Goal: Information Seeking & Learning: Check status

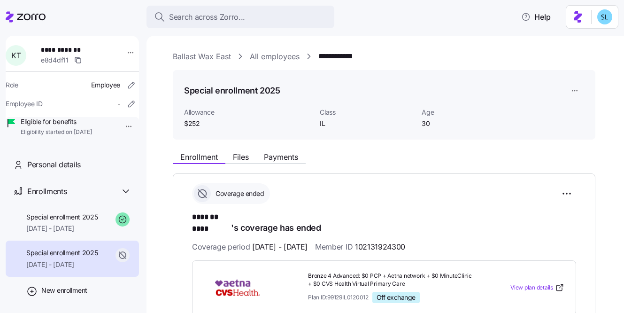
scroll to position [159, 0]
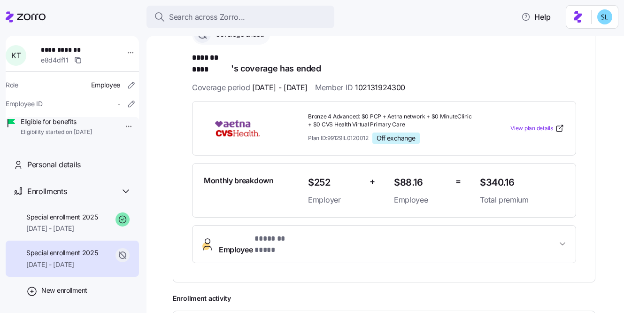
click at [259, 7] on button "Search across Zorro..." at bounding box center [241, 17] width 188 height 23
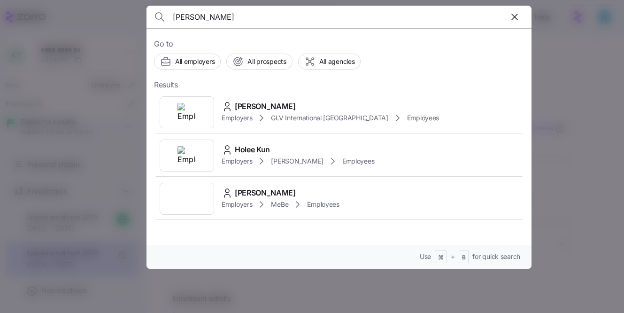
type input "kun hee"
click at [267, 91] on div "Kun Hee Cho Employers GLV International USA Employees" at bounding box center [339, 112] width 370 height 43
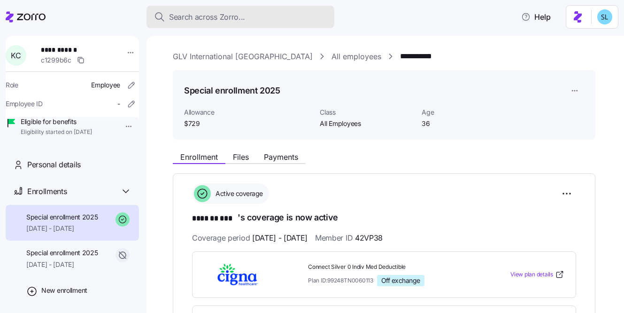
click at [286, 14] on div "Search across Zorro..." at bounding box center [240, 17] width 173 height 12
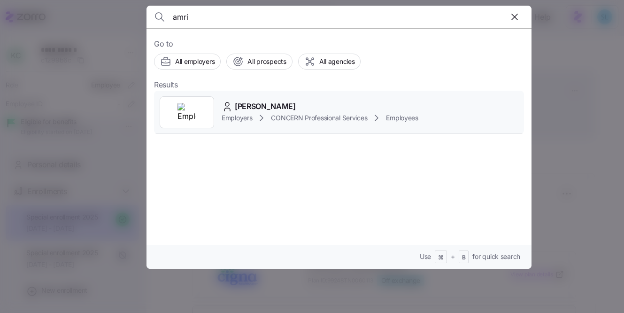
type input "amri"
click at [327, 93] on div "Amri Love Employers CONCERN Professional Services Employees" at bounding box center [339, 112] width 370 height 43
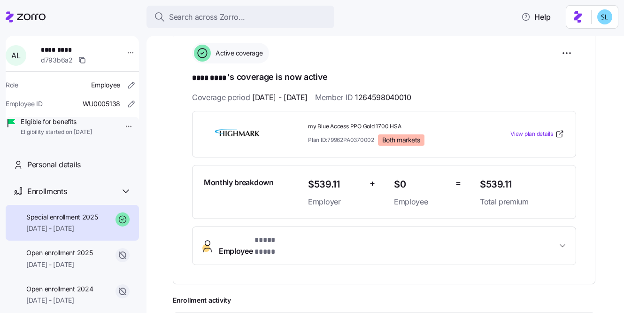
scroll to position [141, 0]
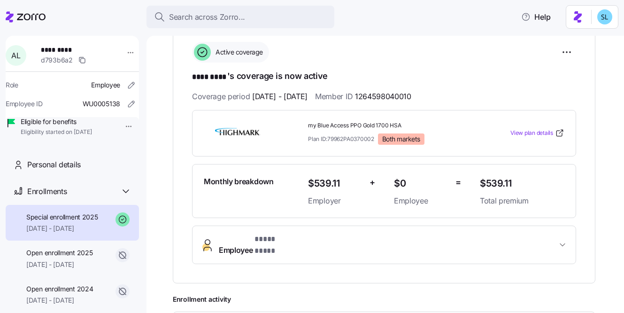
click at [383, 243] on span "Employee * **** **** *" at bounding box center [388, 244] width 338 height 23
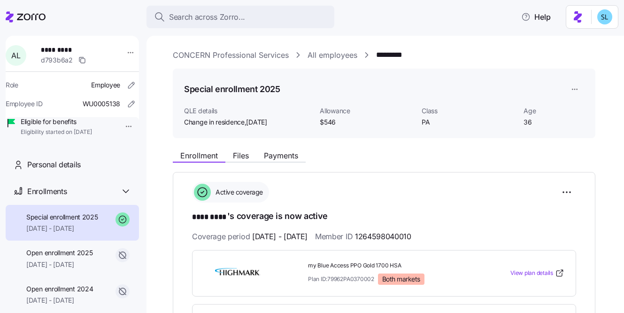
scroll to position [0, 0]
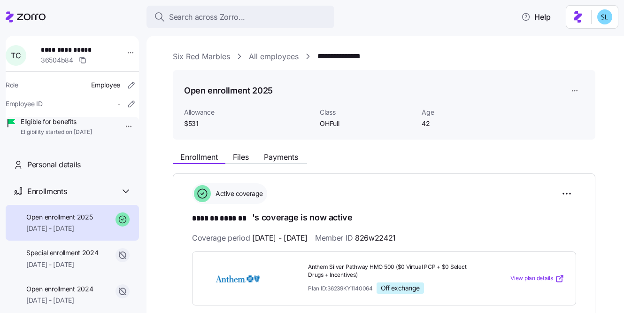
scroll to position [505, 0]
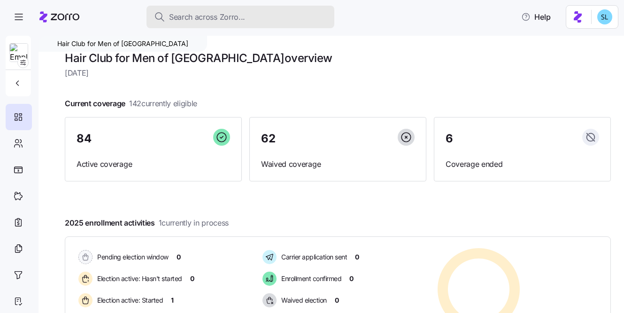
click at [313, 20] on div "Search across Zorro..." at bounding box center [240, 17] width 173 height 12
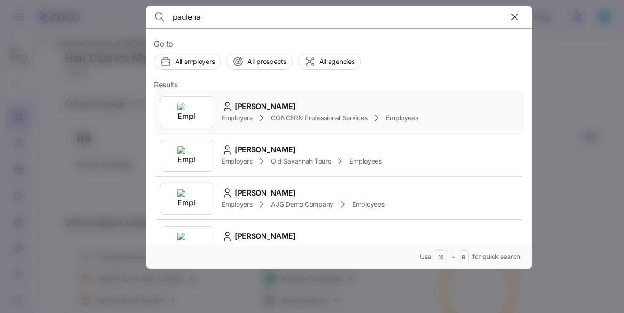
type input "paulena"
click at [387, 106] on div "Paulena Kulp" at bounding box center [320, 107] width 197 height 12
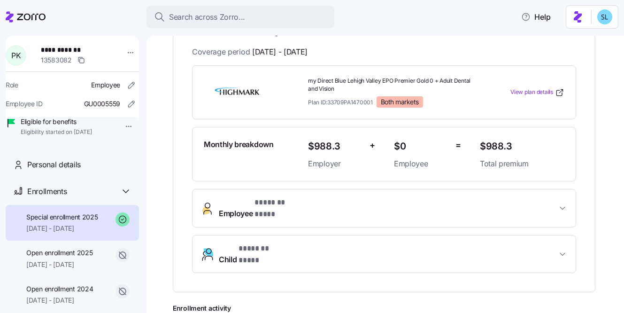
scroll to position [272, 0]
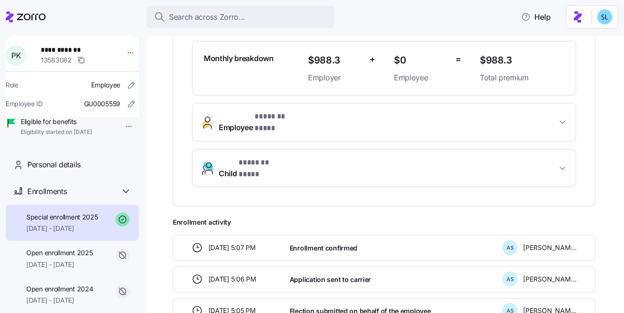
click at [343, 116] on span "Employee * ******* **** *" at bounding box center [388, 122] width 338 height 23
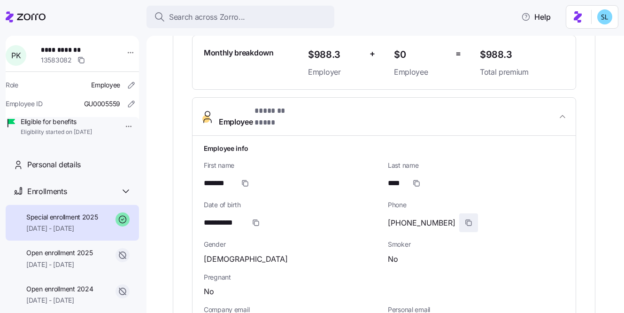
scroll to position [278, 0]
click at [465, 218] on icon "button" at bounding box center [469, 222] width 8 height 8
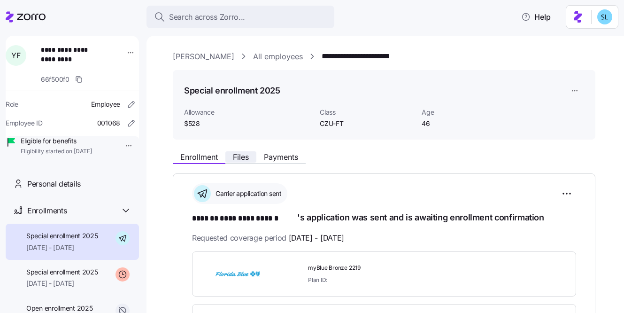
click at [246, 155] on span "Files" at bounding box center [241, 157] width 16 height 8
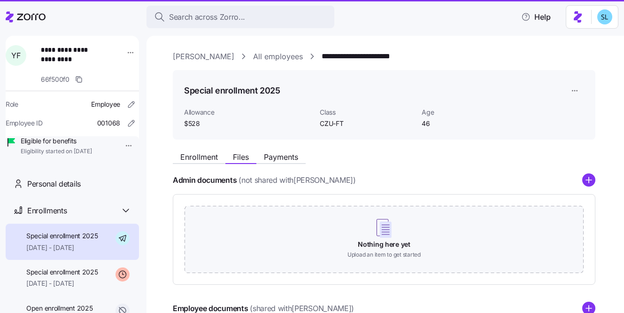
click at [281, 153] on span "Payments" at bounding box center [281, 157] width 34 height 8
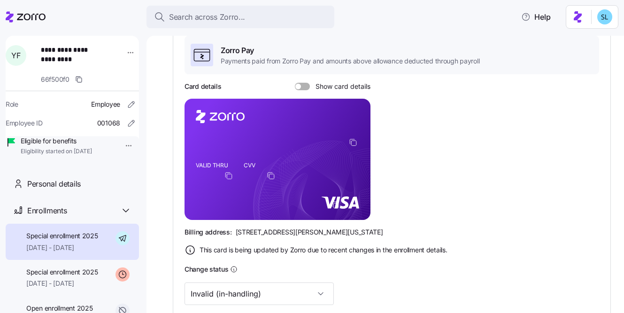
scroll to position [224, 0]
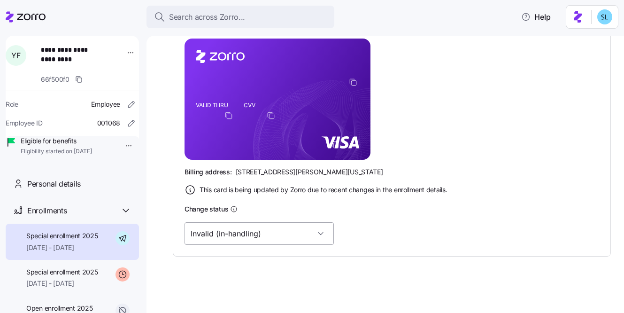
click at [265, 235] on input "Invalid (in-handling)" at bounding box center [259, 233] width 149 height 23
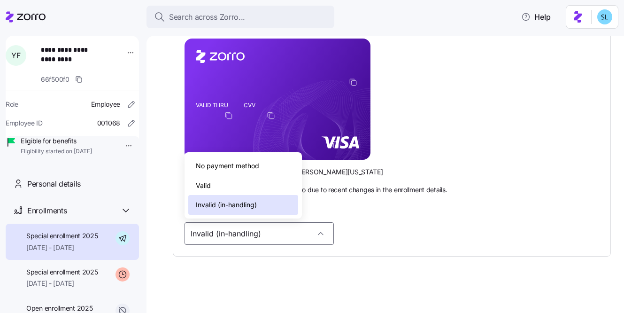
click at [251, 188] on div "Valid" at bounding box center [243, 186] width 110 height 20
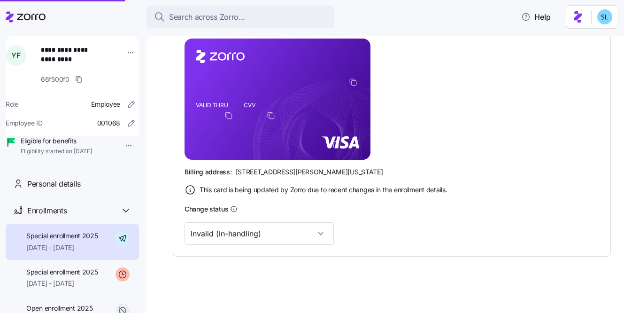
type input "Valid"
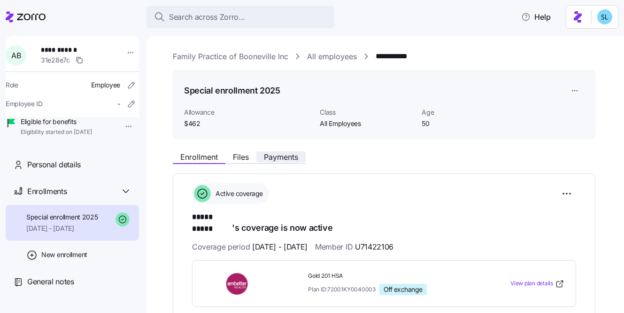
click at [277, 156] on span "Payments" at bounding box center [281, 157] width 34 height 8
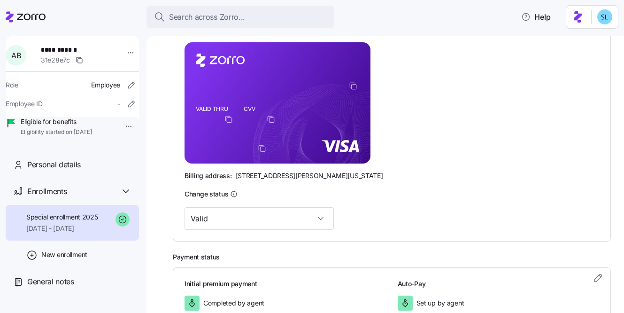
scroll to position [96, 0]
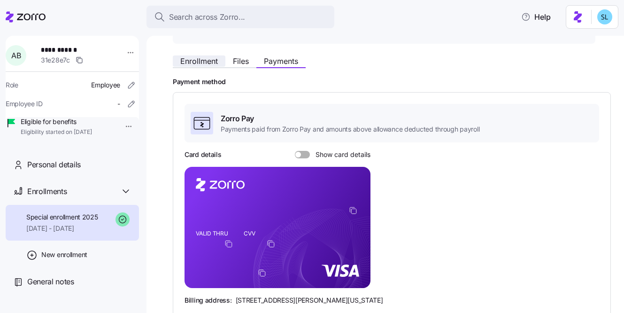
click at [217, 61] on span "Enrollment" at bounding box center [199, 61] width 38 height 8
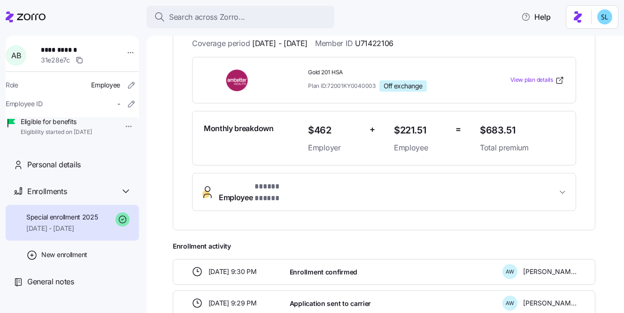
scroll to position [10, 0]
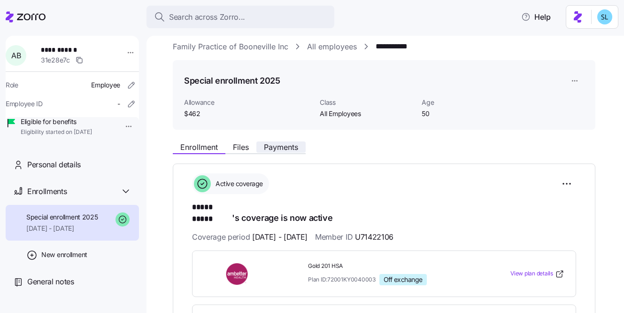
click at [287, 149] on span "Payments" at bounding box center [281, 147] width 34 height 8
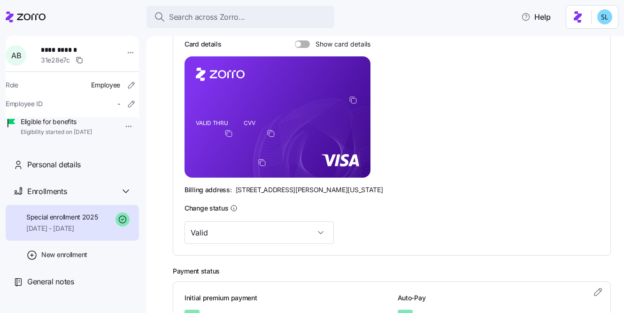
scroll to position [88, 0]
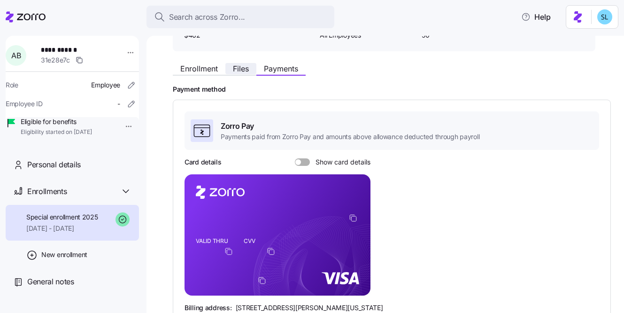
click at [245, 65] on span "Files" at bounding box center [241, 69] width 16 height 8
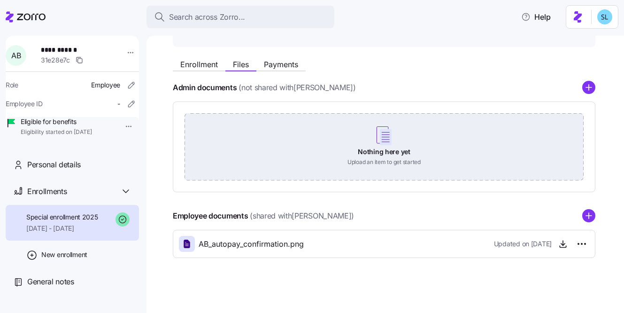
scroll to position [94, 0]
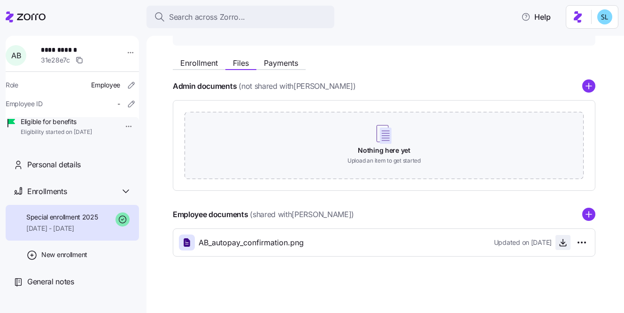
click at [565, 243] on icon "button" at bounding box center [562, 242] width 9 height 9
click at [206, 61] on span "Enrollment" at bounding box center [199, 63] width 38 height 8
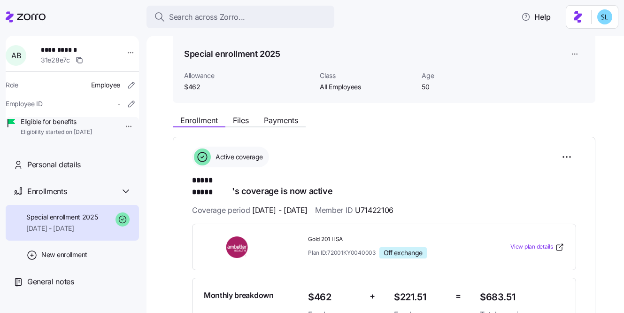
scroll to position [176, 0]
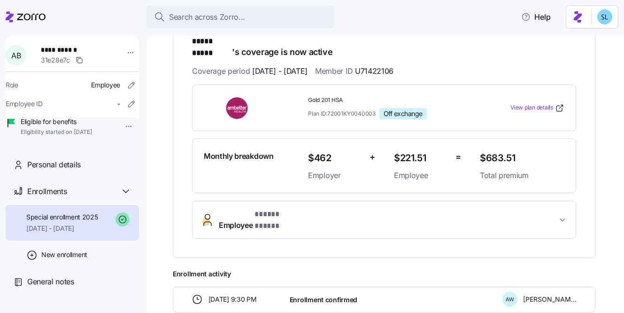
click at [495, 150] on span "$683.51" at bounding box center [522, 157] width 85 height 15
copy span "$683.51"
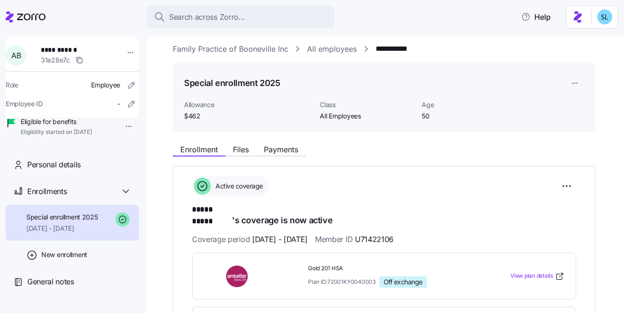
scroll to position [0, 0]
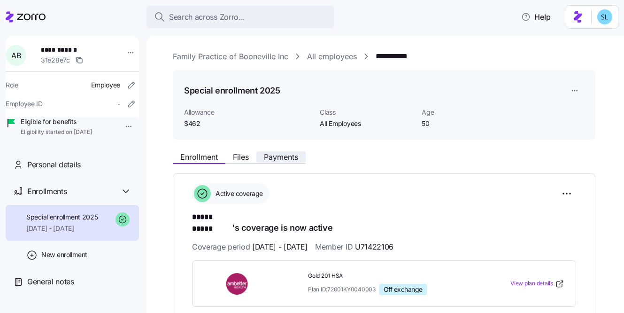
click at [285, 158] on span "Payments" at bounding box center [281, 157] width 34 height 8
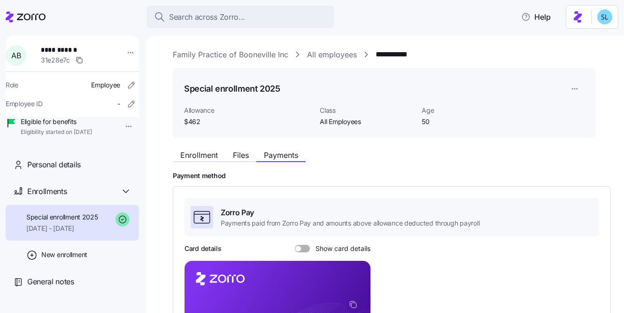
click at [302, 248] on span at bounding box center [305, 249] width 9 height 8
click at [295, 245] on input "Show card details" at bounding box center [295, 245] width 0 height 0
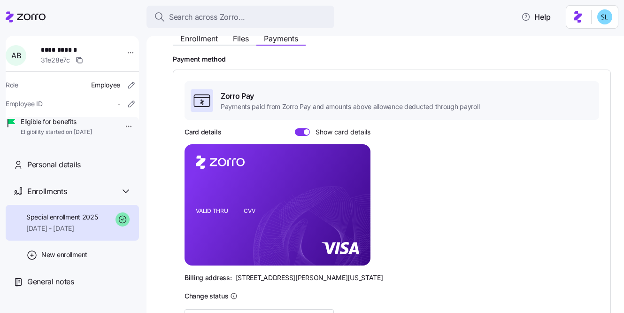
scroll to position [127, 0]
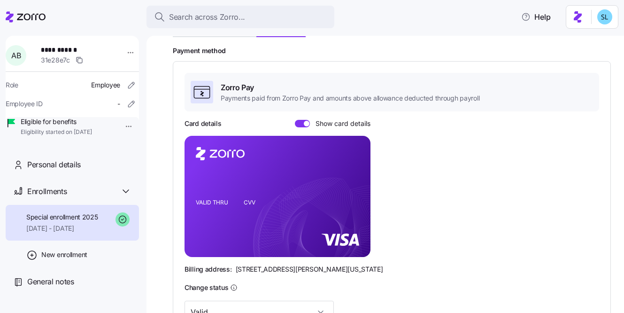
click at [251, 264] on span "[STREET_ADDRESS][PERSON_NAME][US_STATE]" at bounding box center [309, 268] width 147 height 9
click at [253, 268] on span "[STREET_ADDRESS][PERSON_NAME][US_STATE]" at bounding box center [309, 268] width 147 height 9
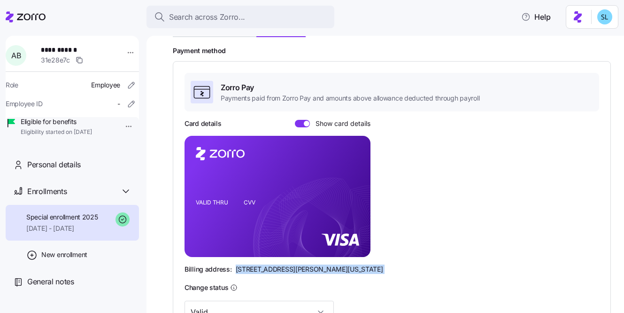
copy span "[STREET_ADDRESS][PERSON_NAME][US_STATE]"
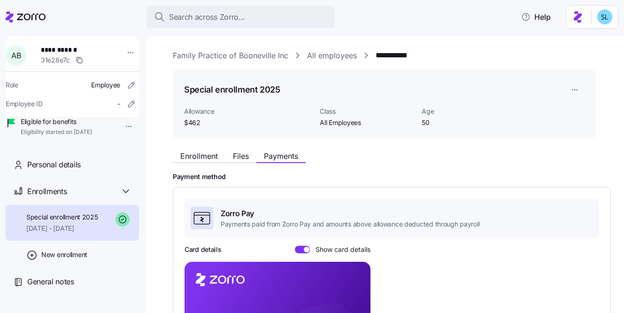
scroll to position [0, 0]
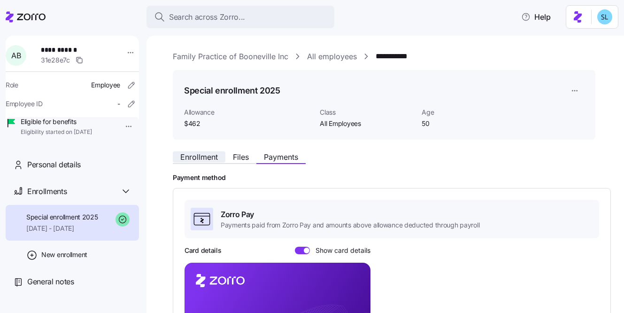
click at [206, 151] on button "Enrollment" at bounding box center [199, 156] width 53 height 11
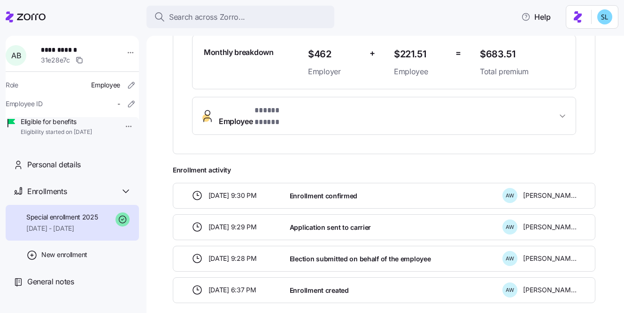
scroll to position [290, 0]
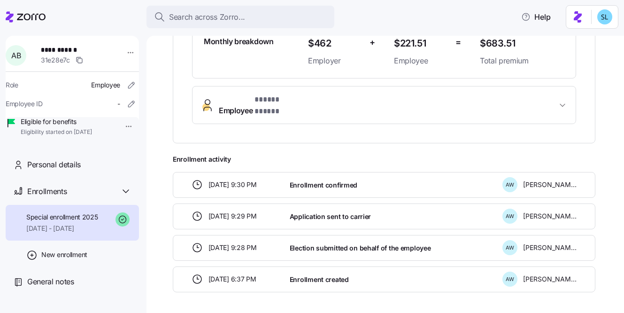
click at [420, 99] on button "Employee * ***** ***** *" at bounding box center [384, 105] width 383 height 38
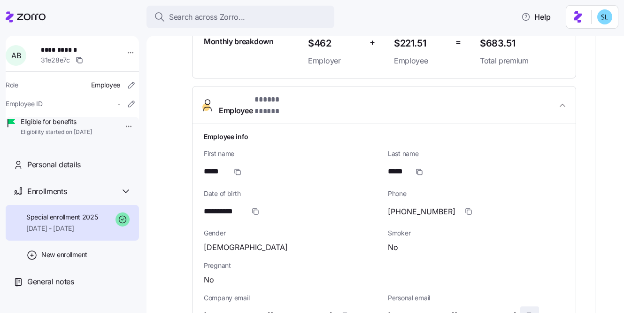
click at [526, 312] on icon "button" at bounding box center [530, 316] width 8 height 8
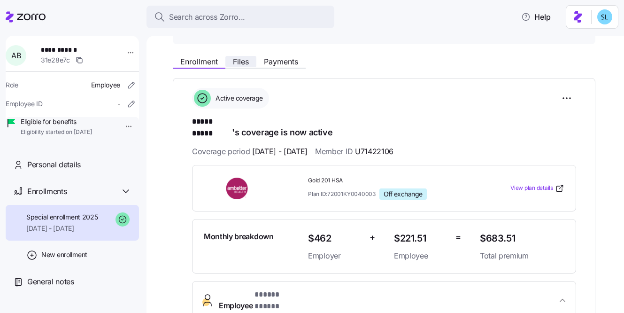
click at [233, 61] on span "Files" at bounding box center [241, 62] width 16 height 8
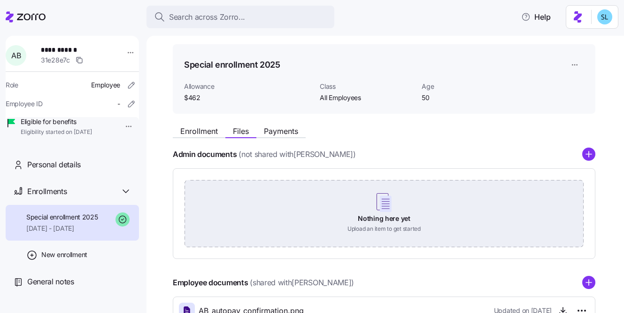
scroll to position [76, 0]
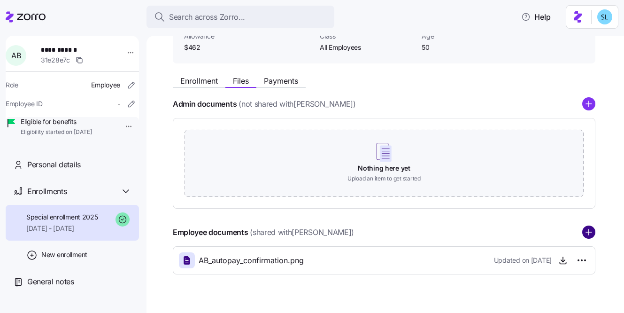
click at [587, 233] on circle "add icon" at bounding box center [589, 232] width 12 height 12
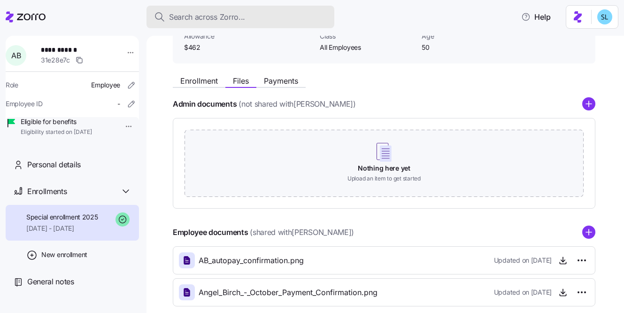
click at [227, 20] on span "Search across Zorro..." at bounding box center [207, 17] width 76 height 12
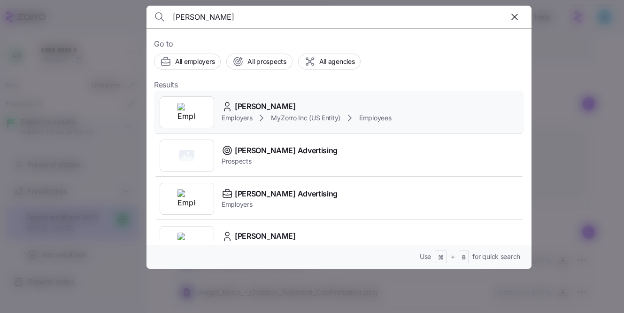
type input "[PERSON_NAME]"
click at [293, 104] on span "[PERSON_NAME]" at bounding box center [265, 107] width 61 height 12
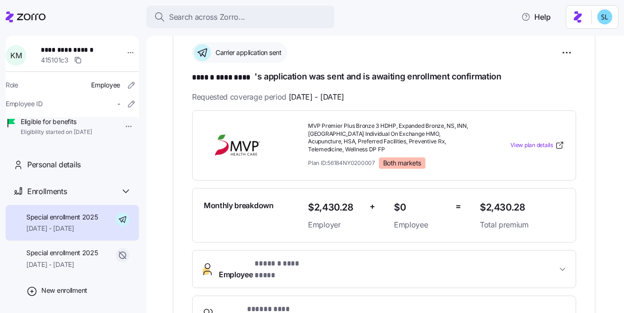
scroll to position [194, 0]
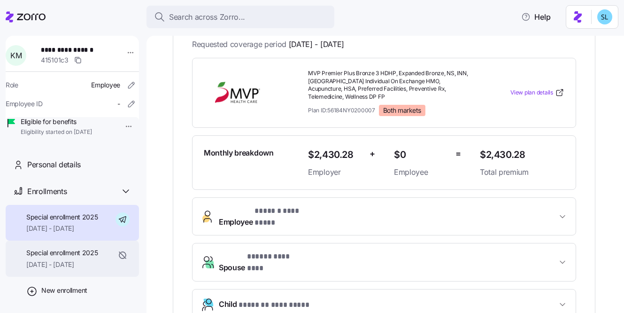
click at [77, 269] on span "[DATE] - [DATE]" at bounding box center [62, 264] width 72 height 9
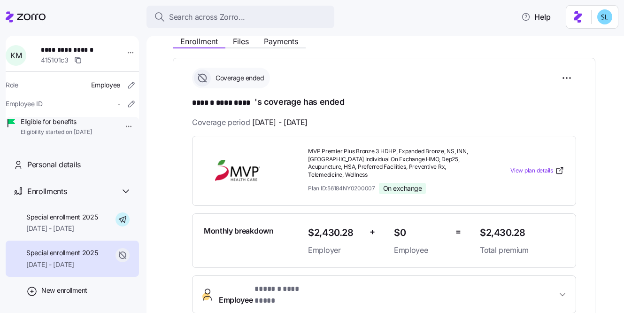
scroll to position [175, 0]
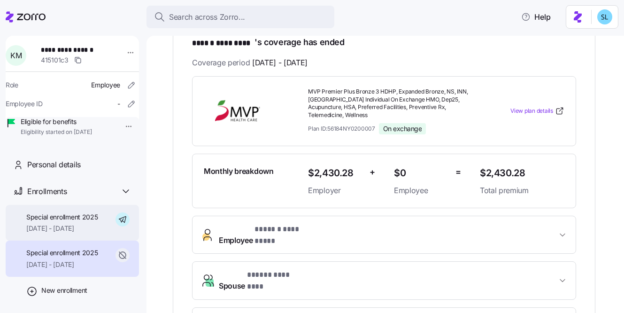
click at [98, 233] on span "[DATE] - [DATE]" at bounding box center [62, 228] width 72 height 9
